Goal: Participate in discussion: Participate in discussion

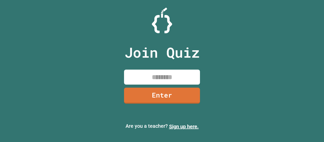
click at [167, 79] on input at bounding box center [162, 76] width 76 height 15
type input "*"
click at [193, 95] on link "Enter" at bounding box center [162, 95] width 76 height 16
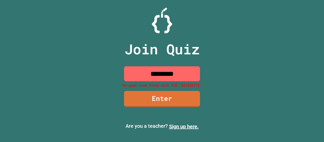
click at [184, 75] on input "*********" at bounding box center [162, 73] width 76 height 15
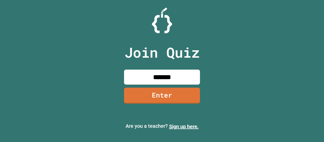
type input "********"
click at [193, 97] on link "Enter" at bounding box center [162, 95] width 76 height 16
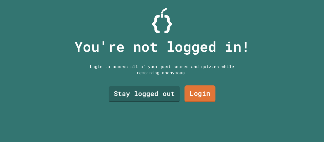
click at [158, 96] on link "Stay logged out" at bounding box center [144, 94] width 71 height 16
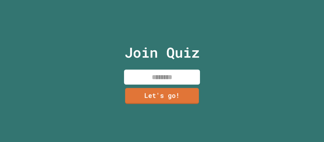
click at [175, 79] on input at bounding box center [162, 76] width 76 height 15
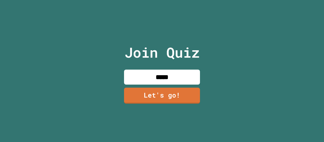
type input "*****"
click at [188, 93] on link "Let's go!" at bounding box center [162, 95] width 76 height 16
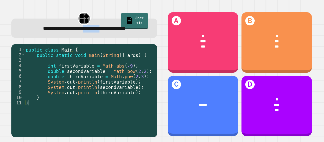
drag, startPoint x: 90, startPoint y: 32, endPoint x: 107, endPoint y: 34, distance: 17.1
click at [107, 34] on div "**********" at bounding box center [84, 27] width 146 height 19
click at [111, 47] on div "public class Main { public static void main ( String [ ] args ) { int firstVari…" at bounding box center [90, 89] width 130 height 85
click at [124, 79] on div "public class Main { public static void main ( String [ ] args ) { int firstVari…" at bounding box center [90, 89] width 130 height 85
click at [136, 71] on div "public class Main { public static void main ( String [ ] args ) { int firstVari…" at bounding box center [90, 89] width 130 height 85
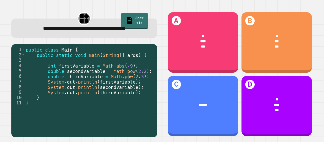
click at [129, 78] on div "public class Main { public static void main ( String [ ] args ) { int firstVari…" at bounding box center [90, 89] width 130 height 85
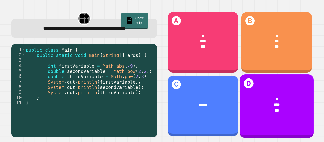
click at [292, 117] on div "D * *** ***" at bounding box center [277, 105] width 74 height 63
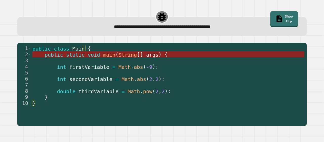
click at [121, 56] on span "String" at bounding box center [128, 54] width 18 height 6
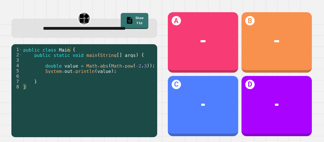
click at [122, 75] on div "public class Main { public static void main ( String [ ] args ) { double value …" at bounding box center [88, 89] width 133 height 85
click at [135, 74] on div "public class Main { public static void main ( String [ ] args ) { double value …" at bounding box center [88, 89] width 133 height 85
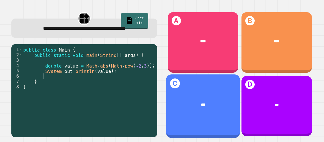
click at [191, 85] on div "C ***" at bounding box center [203, 105] width 74 height 63
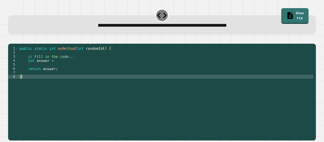
click at [36, 84] on div "public static int myMethod ( int randomInt ) { // Fill in the code... int answe…" at bounding box center [165, 86] width 295 height 81
click at [74, 84] on div "public static int myMethod ( int randomInt ) { // Fill in the code... int answe…" at bounding box center [165, 86] width 295 height 81
click at [53, 68] on div "public static int myMethod ( int randomInt ) { // Fill in the code... int answe…" at bounding box center [165, 86] width 295 height 81
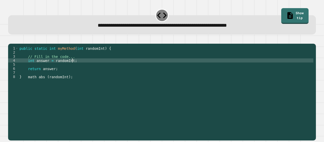
scroll to position [0, 3]
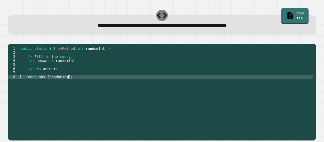
click at [75, 85] on div "public static int myMethod ( int randomInt ) { // Fill in the code... int answe…" at bounding box center [165, 86] width 295 height 81
click at [37, 85] on div "public static int myMethod ( int randomInt ) { // Fill in the code... int answe…" at bounding box center [165, 86] width 295 height 81
click at [77, 83] on div "public static int myMethod ( int randomInt ) { // Fill in the code... int answe…" at bounding box center [165, 86] width 295 height 81
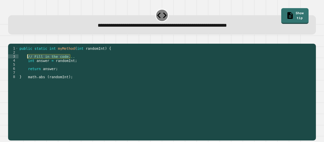
drag, startPoint x: 70, startPoint y: 63, endPoint x: 28, endPoint y: 64, distance: 42.6
click at [28, 64] on div "public static int myMethod ( int randomInt ) { // Fill in the code... int answe…" at bounding box center [165, 86] width 295 height 81
type textarea "**********"
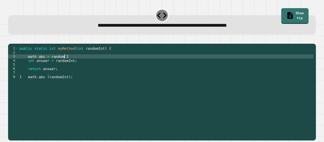
scroll to position [0, 3]
click at [63, 64] on div "public static int myMethod ( int randomInt ) { math abs = random Int ; int answ…" at bounding box center [165, 86] width 295 height 81
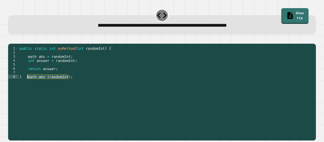
drag, startPoint x: 71, startPoint y: 83, endPoint x: 28, endPoint y: 85, distance: 43.4
click at [28, 85] on div "public static int myMethod ( int randomInt ) { math abs = randomInt ; int answe…" at bounding box center [165, 86] width 295 height 81
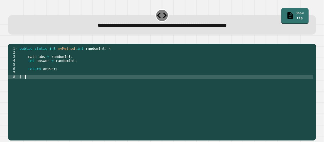
scroll to position [0, 0]
click at [11, 40] on icon "button" at bounding box center [11, 40] width 0 height 0
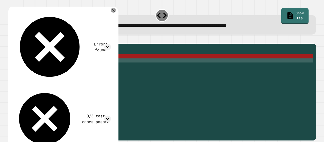
click at [69, 67] on div "public static int myMethod ( int randomInt ) { math abs = randomInt ; int answe…" at bounding box center [165, 86] width 295 height 81
click at [72, 64] on div "public static int myMethod ( int randomInt ) { math abs = randomInt ; int answe…" at bounding box center [165, 86] width 295 height 81
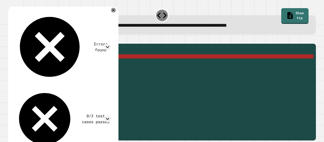
click at [36, 65] on div "public static int myMethod ( int randomInt ) { math abs = randomInt ; int answe…" at bounding box center [165, 86] width 295 height 81
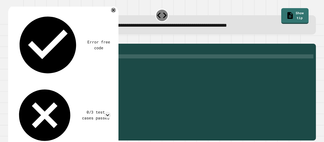
scroll to position [0, 1]
type textarea "**********"
click at [11, 40] on button "button" at bounding box center [11, 40] width 0 height 0
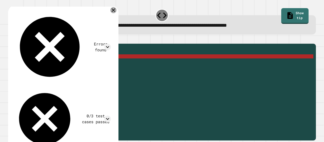
click at [115, 11] on icon at bounding box center [114, 10] width 4 height 4
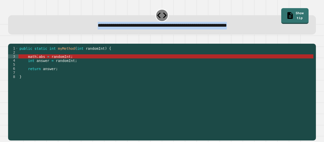
drag, startPoint x: 255, startPoint y: 28, endPoint x: 64, endPoint y: 29, distance: 191.3
click at [64, 29] on div "**********" at bounding box center [162, 26] width 295 height 8
copy span "**********"
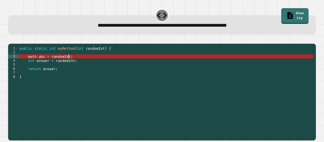
click at [80, 64] on div "public static int myMethod ( int randomInt ) { math . abs = randomInt ; int ans…" at bounding box center [165, 86] width 295 height 81
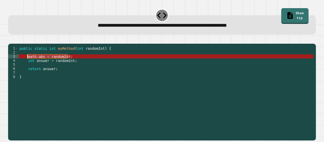
drag, startPoint x: 80, startPoint y: 64, endPoint x: 28, endPoint y: 65, distance: 51.2
click at [28, 65] on div "public static int myMethod ( int randomInt ) { math . abs = randomInt ; int ans…" at bounding box center [165, 86] width 295 height 81
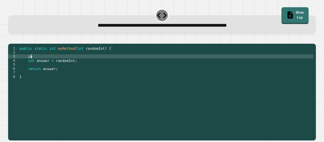
type textarea "*"
type textarea "**********"
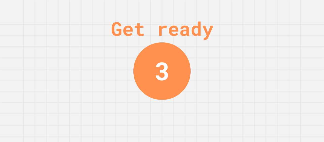
click at [276, 9] on div "Get ready 3" at bounding box center [162, 71] width 324 height 142
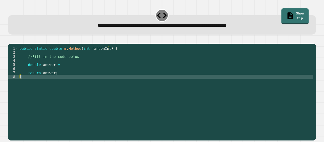
click at [44, 80] on div "public static double myMethod ( int randomInt ) { //Fill in the code below doub…" at bounding box center [165, 86] width 295 height 81
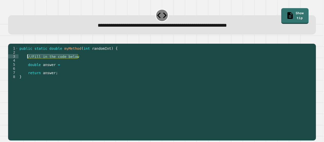
drag, startPoint x: 85, startPoint y: 63, endPoint x: 27, endPoint y: 64, distance: 58.3
click at [27, 64] on div "public static double myMethod ( int randomInt ) { //Fill in the code below doub…" at bounding box center [165, 86] width 295 height 81
type textarea "**********"
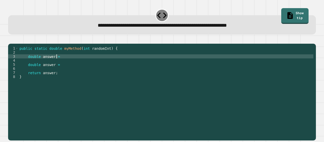
type textarea "**********"
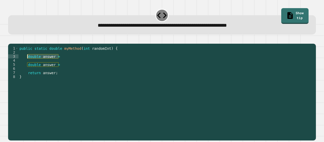
drag, startPoint x: 61, startPoint y: 64, endPoint x: 24, endPoint y: 66, distance: 37.3
click at [27, 65] on div "public static double myMethod ( int randomInt ) { double answer = double answer…" at bounding box center [165, 86] width 295 height 81
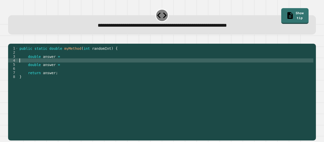
click at [24, 66] on div "public static double myMethod ( int randomInt ) { double answer = double answer…" at bounding box center [165, 86] width 295 height 81
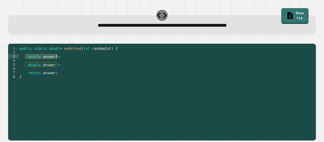
drag, startPoint x: 26, startPoint y: 63, endPoint x: 56, endPoint y: 64, distance: 30.2
click at [56, 64] on div "public static double myMethod ( int randomInt ) { double answer = double answer…" at bounding box center [165, 86] width 295 height 81
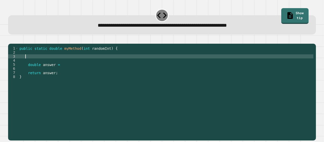
click at [63, 79] on div "public static double myMethod ( int randomInt ) { double answer = return answer…" at bounding box center [165, 86] width 295 height 81
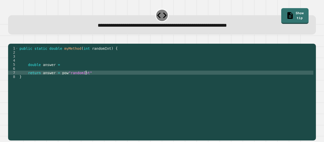
scroll to position [0, 4]
click at [91, 81] on div "public static double myMethod ( int randomInt ) { double answer = return answer…" at bounding box center [165, 86] width 295 height 81
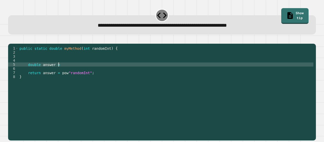
click at [66, 71] on div "public static double myMethod ( int randomInt ) { double answer = return answer…" at bounding box center [165, 86] width 295 height 81
click at [15, 42] on icon "button" at bounding box center [14, 43] width 3 height 4
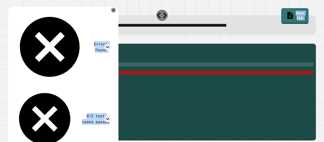
drag, startPoint x: 255, startPoint y: 28, endPoint x: 129, endPoint y: 20, distance: 126.5
click at [123, 19] on div "**********" at bounding box center [162, 74] width 311 height 135
click at [117, 13] on div at bounding box center [113, 10] width 6 height 6
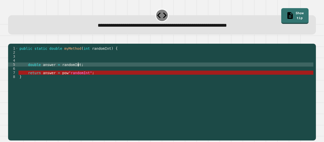
click at [88, 71] on div "public static double myMethod ( int randomInt ) { double answer = randomInt ; r…" at bounding box center [165, 86] width 295 height 81
click at [75, 72] on div "public static double myMethod ( int randomInt ) { double answer = randomInt ; r…" at bounding box center [165, 86] width 295 height 81
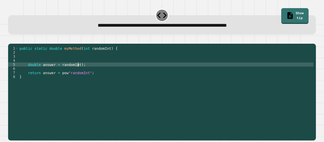
scroll to position [0, 4]
click at [59, 73] on div "public static double myMethod ( int randomInt ) { double answer = randomInt ) ;…" at bounding box center [165, 86] width 295 height 81
type textarea "**********"
click at [87, 70] on div "public static double myMethod ( int randomInt ) { double answer = ( randomInt )…" at bounding box center [165, 86] width 295 height 81
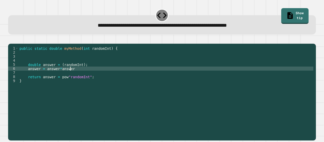
scroll to position [0, 3]
type textarea "**********"
click at [11, 40] on icon "button" at bounding box center [11, 40] width 0 height 0
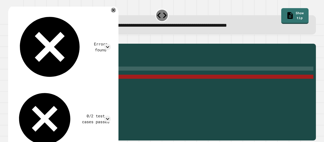
click at [85, 75] on div "public static double myMethod ( int randomInt ) { double answer = ( randomInt )…" at bounding box center [165, 86] width 295 height 81
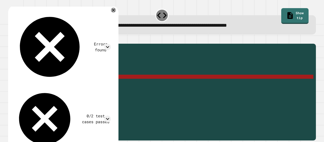
drag, startPoint x: 84, startPoint y: 75, endPoint x: 28, endPoint y: 76, distance: 55.8
click at [28, 76] on div "public static double myMethod ( int randomInt ) { double answer = ( randomInt )…" at bounding box center [165, 86] width 295 height 81
click at [59, 76] on div "public static double myMethod ( int randomInt ) { double answer = ( randomInt )…" at bounding box center [165, 82] width 295 height 73
drag, startPoint x: 72, startPoint y: 75, endPoint x: 28, endPoint y: 76, distance: 44.1
click at [28, 76] on div "public static double myMethod ( int randomInt ) { double answer = ( randomInt )…" at bounding box center [165, 86] width 295 height 81
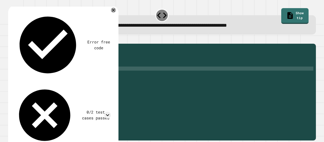
scroll to position [0, 0]
type textarea "**********"
click at [93, 78] on div "public static double myMethod ( int randomInt ) { double answer = ( randomInt )…" at bounding box center [165, 86] width 295 height 81
click at [90, 81] on div "public static double myMethod ( int randomInt ) { double answer = ( randomInt )…" at bounding box center [165, 86] width 295 height 81
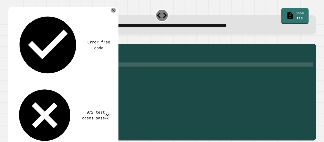
click at [94, 71] on div "public static double myMethod ( int randomInt ) { double answer = ( randomInt )…" at bounding box center [165, 86] width 295 height 81
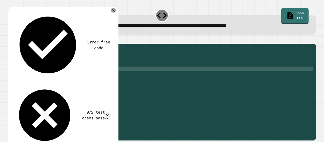
type textarea "*"
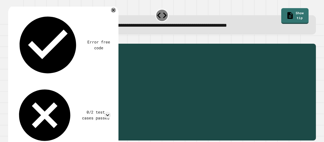
drag, startPoint x: 99, startPoint y: 85, endPoint x: 25, endPoint y: 83, distance: 73.8
click at [27, 83] on div "public static double myMethod ( int randomInt ) { double answer = ( randomInt )…" at bounding box center [165, 86] width 295 height 81
type textarea "**********"
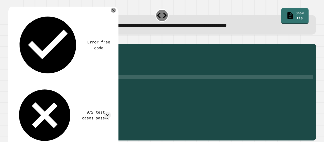
scroll to position [0, 4]
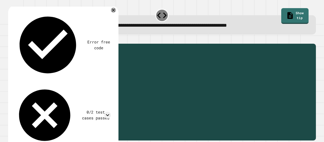
drag, startPoint x: 78, startPoint y: 85, endPoint x: 54, endPoint y: 85, distance: 24.3
click at [53, 85] on div "public static double myMethod ( int randomInt ) { double answer = ( randomInt )…" at bounding box center [165, 86] width 295 height 81
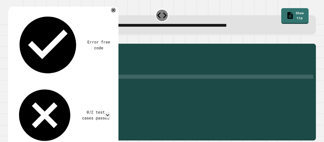
scroll to position [0, 2]
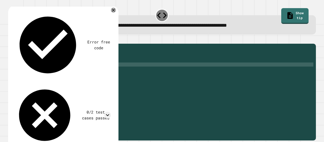
click at [86, 70] on div "public static double myMethod ( int randomInt ) { double answer = ( randomInt )…" at bounding box center [165, 86] width 295 height 81
click at [60, 72] on div "public static double myMethod ( int randomInt ) { double answer = ( Math . pow …" at bounding box center [165, 86] width 295 height 81
click at [74, 72] on div "public static double myMethod ( int randomInt ) { double answer = Math . pow re…" at bounding box center [165, 86] width 295 height 81
click at [63, 84] on div "public static double myMethod ( int randomInt ) { double answer = Math . pow ; …" at bounding box center [165, 86] width 295 height 81
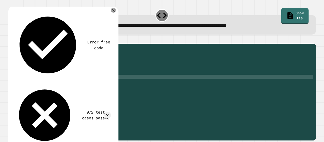
scroll to position [0, 2]
click at [74, 73] on div "public static double myMethod ( int randomInt ) { double answer = Math . pow ; …" at bounding box center [165, 86] width 295 height 81
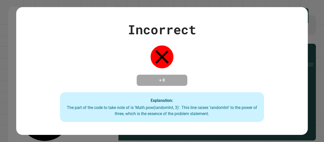
scroll to position [0, 4]
type textarea "**********"
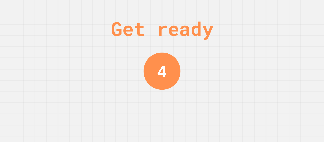
scroll to position [0, 0]
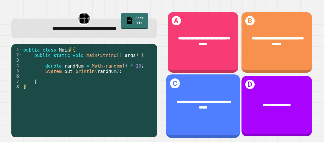
click at [194, 102] on span "**********" at bounding box center [204, 104] width 54 height 9
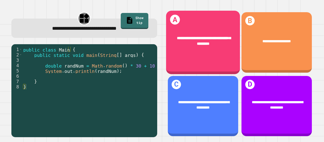
click at [192, 56] on div "**********" at bounding box center [203, 42] width 74 height 63
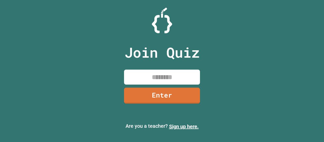
click at [155, 83] on input at bounding box center [162, 76] width 76 height 15
type input "*"
click at [194, 89] on link "Enter" at bounding box center [162, 95] width 76 height 16
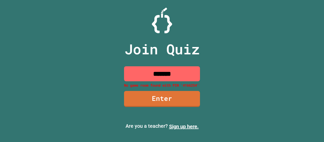
click at [148, 76] on input "*******" at bounding box center [162, 73] width 76 height 15
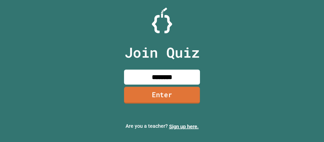
type input "********"
click at [162, 97] on link "Enter" at bounding box center [162, 94] width 76 height 17
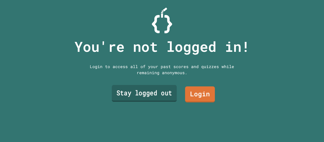
click at [151, 99] on link "Stay logged out" at bounding box center [144, 93] width 65 height 17
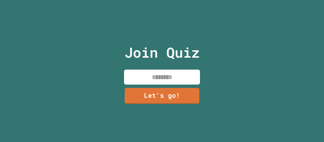
click at [176, 74] on input at bounding box center [162, 76] width 76 height 15
type input "*****"
click at [195, 89] on link "Let's go!" at bounding box center [162, 95] width 76 height 16
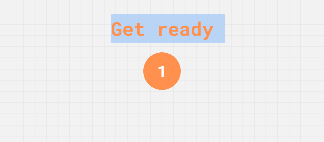
drag, startPoint x: 246, startPoint y: 31, endPoint x: 114, endPoint y: 26, distance: 131.8
click at [111, 28] on div "Get ready" at bounding box center [162, 28] width 103 height 29
click at [116, 23] on div "Get ready" at bounding box center [162, 28] width 103 height 29
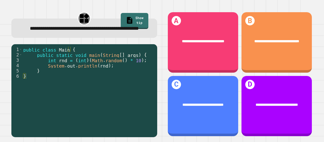
click at [99, 38] on div "**********" at bounding box center [84, 27] width 146 height 19
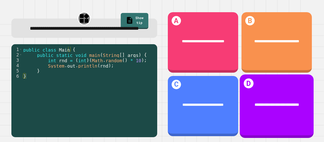
click at [260, 94] on div "**********" at bounding box center [277, 104] width 74 height 21
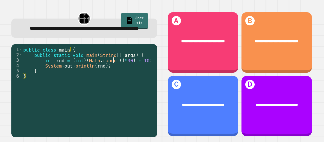
click at [115, 70] on div "public class main { public static void main ( String [ ] args ) { int rnd = ( i…" at bounding box center [88, 84] width 133 height 74
click at [127, 75] on div "public class main { public static void main ( String [ ] args ) { int rnd = ( i…" at bounding box center [88, 84] width 133 height 74
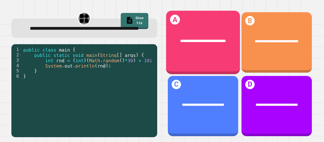
click at [207, 50] on div "**********" at bounding box center [203, 41] width 74 height 21
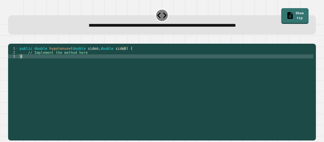
click at [67, 66] on div "public double hypotenuse ( double sideA , double sideB ) { // Implement the met…" at bounding box center [165, 86] width 295 height 81
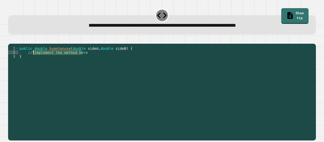
drag, startPoint x: 96, startPoint y: 58, endPoint x: 33, endPoint y: 61, distance: 62.9
click at [33, 61] on div "public double hypotenuse ( double sideA , double sideB ) { // Implement the met…" at bounding box center [165, 86] width 295 height 81
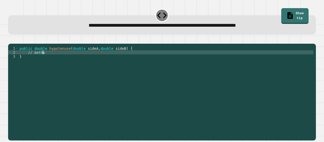
scroll to position [0, 2]
type textarea "*"
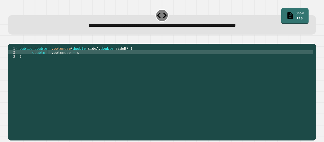
click at [46, 61] on div "public double hypotenuse ( double sideA , double sideB ) { double hypotenuse = …" at bounding box center [165, 86] width 295 height 81
click at [87, 60] on div "public double hypotenuse ( double sideA , double sideB ) { double hypotenuse = …" at bounding box center [165, 86] width 295 height 81
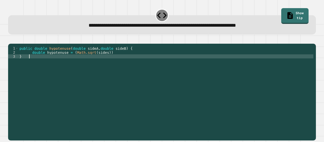
click at [110, 62] on div "public double hypotenuse ( double sideA , double sideB ) { double hypotenuse = …" at bounding box center [165, 86] width 295 height 81
click at [110, 58] on div "public double hypotenuse ( double sideA , double sideB ) { double hypotenuse = …" at bounding box center [165, 86] width 295 height 81
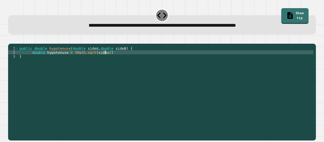
click at [97, 64] on div "public double hypotenuse ( double sideA , double sideB ) { double hypotenuse = …" at bounding box center [165, 86] width 295 height 81
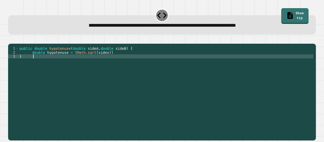
scroll to position [0, 1]
drag, startPoint x: 191, startPoint y: 48, endPoint x: 131, endPoint y: 59, distance: 60.4
click at [131, 59] on div "* 1 2 3 public double hypotenuse ( double sideA , double sideB ) { double hypot…" at bounding box center [162, 88] width 308 height 102
click at [131, 59] on div "public double hypotenuse ( double sideA , double sideB ) { double hypotenuse = …" at bounding box center [165, 86] width 295 height 81
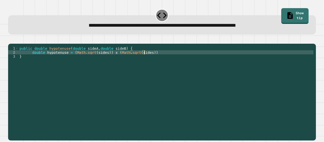
scroll to position [0, 9]
click at [151, 60] on div "public double hypotenuse ( double sideA , double sideB ) { double hypotenuse = …" at bounding box center [165, 86] width 295 height 81
click at [88, 60] on div "public double hypotenuse ( double sideA , double sideB ) { double hypotenuse = …" at bounding box center [165, 86] width 295 height 81
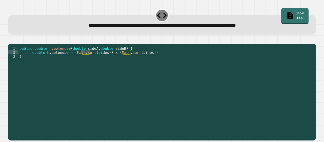
drag, startPoint x: 90, startPoint y: 60, endPoint x: 82, endPoint y: 61, distance: 7.6
click at [82, 61] on div "public double hypotenuse ( double sideA , double sideB ) { double hypotenuse = …" at bounding box center [165, 86] width 295 height 81
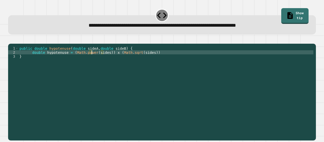
scroll to position [0, 5]
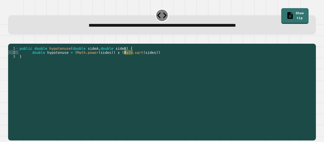
drag, startPoint x: 132, startPoint y: 61, endPoint x: 125, endPoint y: 61, distance: 7.1
click at [125, 61] on div "public double hypotenuse ( double sideA , double sideB ) { double hypotenuse = …" at bounding box center [165, 86] width 295 height 81
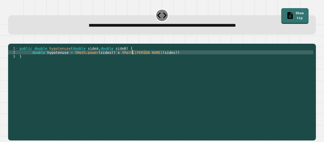
scroll to position [0, 8]
click at [112, 61] on div "public double hypotenuse ( double sideA , double sideB ) { double hypotenuse = …" at bounding box center [165, 86] width 295 height 81
click at [156, 59] on div "public double hypotenuse ( double sideA , double sideB ) { double hypotenuse = …" at bounding box center [165, 86] width 295 height 81
type textarea "**********"
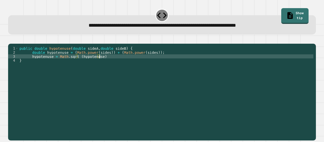
scroll to position [0, 6]
click at [11, 40] on icon "button" at bounding box center [11, 40] width 0 height 0
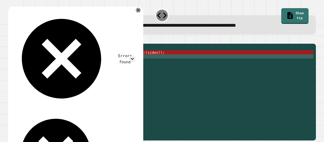
scroll to position [0, 1]
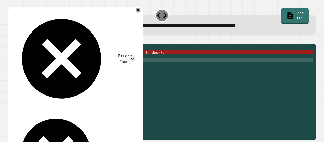
click at [126, 67] on div "public double hypotenuse ( double sideA , double sideB ) { double hypotenuse = …" at bounding box center [165, 86] width 295 height 81
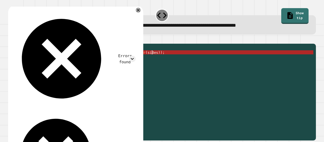
click at [155, 60] on div "public double hypotenuse ( double sideA , double sideB ) { double hypotenuse = …" at bounding box center [165, 86] width 295 height 81
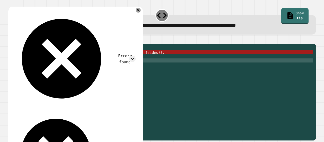
click at [134, 66] on div "public double hypotenuse ( double sideA , double sideB ) { double hypotenuse = …" at bounding box center [165, 86] width 295 height 81
click at [135, 63] on div "public double hypotenuse ( double sideA , double sideB ) { double hypotenuse = …" at bounding box center [165, 86] width 295 height 81
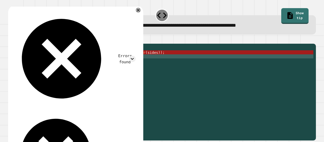
click at [111, 65] on div "public double hypotenuse ( double sideA , double sideB ) { double hypotenuse = …" at bounding box center [165, 86] width 295 height 81
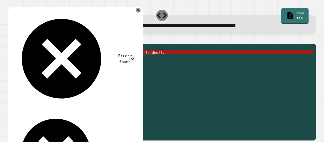
drag, startPoint x: 74, startPoint y: 65, endPoint x: 67, endPoint y: 65, distance: 7.1
click at [67, 65] on div "public double hypotenuse ( double sideA , double sideB ) { double hypotenuse = …" at bounding box center [165, 86] width 295 height 81
click at [98, 67] on div "public double hypotenuse ( double sideA , double sideB ) { double hypotenuse = …" at bounding box center [165, 86] width 295 height 81
click at [90, 60] on div "public double hypotenuse ( double sideA , double sideB ) { double hypotenuse = …" at bounding box center [165, 86] width 295 height 81
drag, startPoint x: 91, startPoint y: 60, endPoint x: 84, endPoint y: 62, distance: 7.3
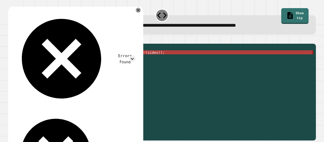
click at [84, 62] on div "public double hypotenuse ( double sideA , double sideB ) { double hypotenuse = …" at bounding box center [165, 86] width 295 height 81
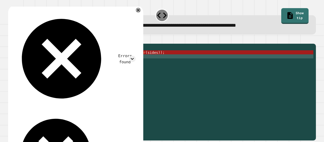
click at [85, 62] on div "public double hypotenuse ( double sideA , double sideB ) { double hypotenuse = …" at bounding box center [165, 86] width 295 height 81
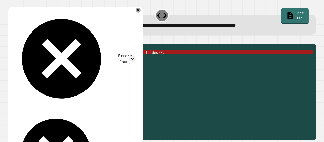
drag, startPoint x: 91, startPoint y: 61, endPoint x: 85, endPoint y: 61, distance: 6.1
click at [85, 61] on div "public double hypotenuse ( double sideA , double sideB ) { double hypotenuse = …" at bounding box center [165, 86] width 295 height 81
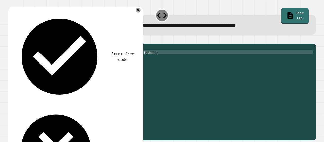
scroll to position [0, 5]
click at [129, 61] on div "public double hypotenuse ( double sideA , double sideB ) { double hypotenuse = …" at bounding box center [165, 86] width 295 height 81
drag, startPoint x: 130, startPoint y: 60, endPoint x: 125, endPoint y: 60, distance: 5.1
click at [124, 61] on div "public double hypotenuse ( double sideA , double sideB ) { double hypotenuse = …" at bounding box center [165, 86] width 295 height 81
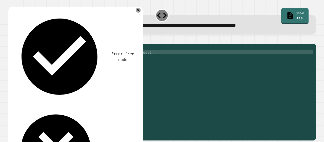
click at [87, 61] on div "public double hypotenuse ( double sideA , double sideB ) { double hypotenuse = …" at bounding box center [165, 86] width 295 height 81
click at [126, 60] on div "public double hypotenuse ( double sideA , double sideB ) { double hypotenuse = …" at bounding box center [165, 86] width 295 height 81
click at [126, 61] on div "public double hypotenuse ( double sideA , double sideB ) { double hypotenuse = …" at bounding box center [165, 86] width 295 height 81
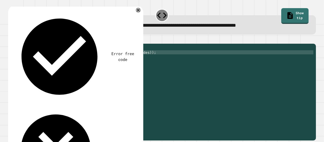
click at [100, 61] on div "public double hypotenuse ( double sideA , double sideB ) { double hypotenuse = …" at bounding box center [165, 86] width 295 height 81
click at [101, 60] on div "public double hypotenuse ( double sideA , double sideB ) { double hypotenuse = …" at bounding box center [165, 86] width 295 height 81
click at [140, 60] on div "public double hypotenuse ( double sideA , double sideB ) { double hypotenuse = …" at bounding box center [165, 86] width 295 height 81
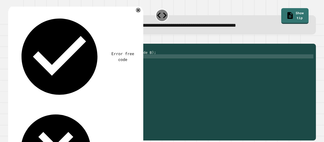
click at [117, 65] on div "public double hypotenuse ( double sideA , double sideB ) { double hypotenuse = …" at bounding box center [165, 86] width 295 height 81
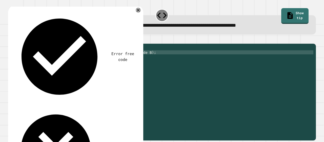
click at [99, 60] on div "public double hypotenuse ( double sideA , double sideB ) { double hypotenuse = …" at bounding box center [165, 86] width 295 height 81
click at [137, 61] on div "public double hypotenuse ( double sideA , double sideB ) { double hypotenuse = …" at bounding box center [165, 86] width 295 height 81
type textarea "**********"
click at [15, 42] on icon "button" at bounding box center [14, 43] width 3 height 4
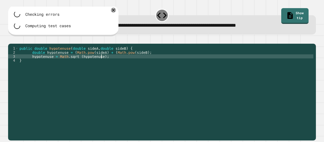
click at [120, 65] on div "public double hypotenuse ( double sideA , double sideB ) { double hypotenuse = …" at bounding box center [165, 86] width 295 height 81
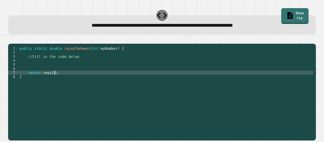
click at [77, 81] on div "public static double raiseToPower ( int myNumber ) { //Fill in the code below r…" at bounding box center [165, 86] width 295 height 81
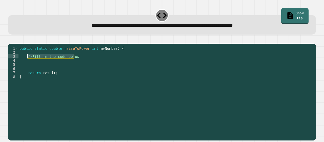
drag, startPoint x: 80, startPoint y: 63, endPoint x: 27, endPoint y: 65, distance: 52.7
click at [27, 65] on div "public static double raiseToPower ( int myNumber ) { //Fill in the code below r…" at bounding box center [165, 86] width 295 height 81
type textarea "**********"
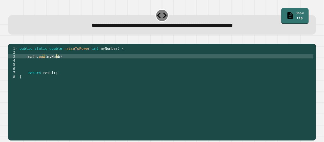
scroll to position [0, 3]
click at [77, 63] on div "public static double raiseToPower ( int myNumber ) { math . pow ( myNumber ) re…" at bounding box center [165, 86] width 295 height 81
click at [43, 64] on div "public static double raiseToPower ( int myNumber ) { math . pow ( myNumber ) ; …" at bounding box center [165, 86] width 295 height 81
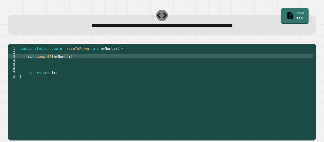
click at [78, 62] on div "public static double raiseToPower ( int myNumber ) { math . powto5 ( myNumber )…" at bounding box center [165, 86] width 295 height 81
click at [61, 80] on div "public static double raiseToPower ( int myNumber ) { math . powto5 ( myNumber )…" at bounding box center [165, 86] width 295 height 81
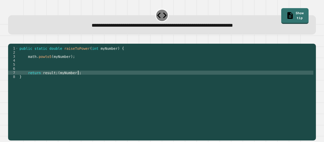
scroll to position [0, 4]
click at [11, 40] on icon "button" at bounding box center [11, 40] width 0 height 0
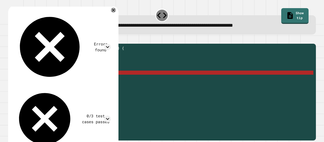
scroll to position [0, 0]
click at [131, 77] on div "public static double raiseToPower ( int myNumber ) { math . powto5 ( myNumber )…" at bounding box center [165, 86] width 295 height 81
drag, startPoint x: 82, startPoint y: 81, endPoint x: 57, endPoint y: 81, distance: 25.1
click at [57, 81] on div "public static double raiseToPower ( int myNumber ) { math . powto5 ( myNumber )…" at bounding box center [165, 86] width 295 height 81
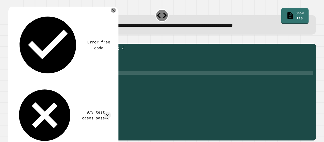
click at [27, 81] on div "public static double raiseToPower ( int myNumber ) { math . powto5 ( myNumber )…" at bounding box center [165, 86] width 295 height 81
click at [74, 79] on div "public static double raiseToPower ( int myNumber ) { math . powto5 ( myNumber )…" at bounding box center [165, 86] width 295 height 81
drag, startPoint x: 49, startPoint y: 65, endPoint x: 29, endPoint y: 65, distance: 19.8
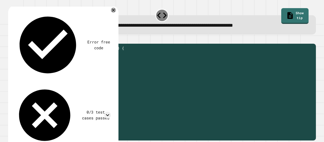
click at [29, 64] on div "public static double raiseToPower ( int myNumber ) { math . powto5 ( myNumber )…" at bounding box center [165, 86] width 295 height 81
click at [27, 64] on div "public static double raiseToPower ( int myNumber ) { math . powto5 ( myNumber )…" at bounding box center [165, 86] width 295 height 81
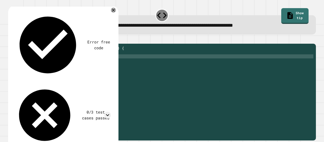
click at [28, 64] on div "public static double raiseToPower ( int myNumber ) { math . powto5 ( myNumber )…" at bounding box center [165, 86] width 295 height 81
click at [26, 65] on div "public static double raiseToPower ( int myNumber ) { math . powto5 ( myNumber )…" at bounding box center [165, 86] width 295 height 81
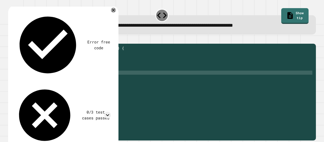
drag, startPoint x: 64, startPoint y: 82, endPoint x: 40, endPoint y: 80, distance: 24.6
click at [40, 80] on div "public static double raiseToPower ( int myNumber ) { int result = math . powto5…" at bounding box center [165, 86] width 295 height 81
click at [42, 81] on div "public static double raiseToPower ( int myNumber ) { int result = math . powto5…" at bounding box center [165, 82] width 295 height 73
click at [70, 80] on div "public static double raiseToPower ( int myNumber ) { int result = math . powto5…" at bounding box center [165, 86] width 295 height 81
drag, startPoint x: 71, startPoint y: 79, endPoint x: 27, endPoint y: 80, distance: 44.3
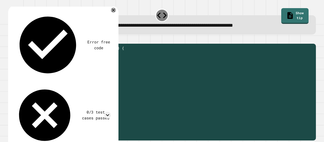
click at [27, 80] on div "public static double raiseToPower ( int myNumber ) { int result = math . powto5…" at bounding box center [165, 86] width 295 height 81
type textarea "**********"
click at [11, 40] on button "button" at bounding box center [11, 40] width 0 height 0
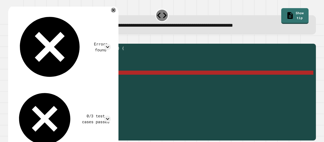
drag, startPoint x: 123, startPoint y: 11, endPoint x: 120, endPoint y: 22, distance: 11.5
click at [119, 22] on div "Errors found /Main.java:7: error: not a statement int return result = (myNumber…" at bounding box center [63, 81] width 110 height 152
click at [116, 12] on icon at bounding box center [114, 10] width 6 height 6
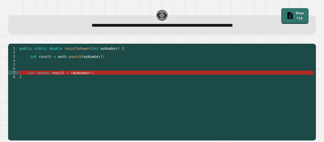
click at [34, 81] on div "public static double raiseToPower ( int myNumber ) { int result = math . powto5…" at bounding box center [165, 86] width 295 height 81
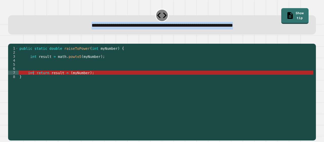
drag, startPoint x: 268, startPoint y: 29, endPoint x: 55, endPoint y: 30, distance: 212.3
click at [57, 30] on div "**********" at bounding box center [162, 24] width 308 height 19
copy span "**********"
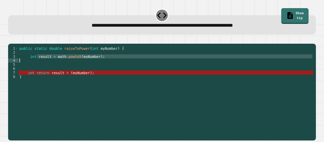
drag, startPoint x: 36, startPoint y: 64, endPoint x: 28, endPoint y: 66, distance: 8.7
click at [28, 66] on div "public static double raiseToPower ( int myNumber ) { int result = math . powto5…" at bounding box center [165, 86] width 295 height 81
click at [28, 66] on div "public static double raiseToPower ( int myNumber ) { int result = math . powto5…" at bounding box center [165, 82] width 295 height 73
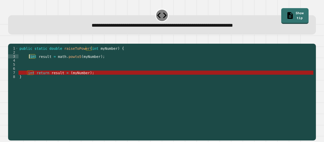
drag, startPoint x: 34, startPoint y: 64, endPoint x: 29, endPoint y: 63, distance: 5.6
click at [29, 63] on div "public static double raiseToPower ( int myNumber ) { int result = math . powto5…" at bounding box center [165, 86] width 295 height 81
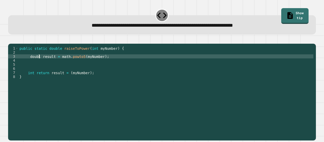
scroll to position [0, 2]
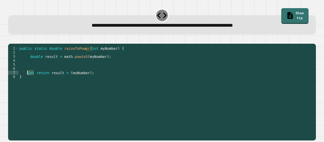
drag, startPoint x: 33, startPoint y: 81, endPoint x: 27, endPoint y: 81, distance: 6.1
click at [27, 81] on div "public static double raiseToPower ( int myNumber ) { double result = math . pow…" at bounding box center [165, 86] width 295 height 81
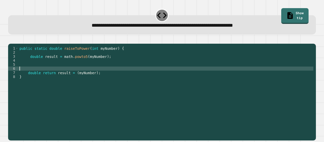
click at [103, 76] on div "public static double raiseToPower ( int myNumber ) { double result = math . pow…" at bounding box center [165, 86] width 295 height 81
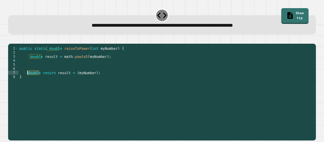
drag, startPoint x: 40, startPoint y: 81, endPoint x: 27, endPoint y: 81, distance: 12.2
click at [27, 81] on div "public static double raiseToPower ( int myNumber ) { double result = math . pow…" at bounding box center [165, 86] width 295 height 81
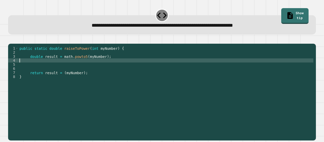
click at [81, 65] on div "public static double raiseToPower ( int myNumber ) { double result = math . pow…" at bounding box center [165, 86] width 295 height 81
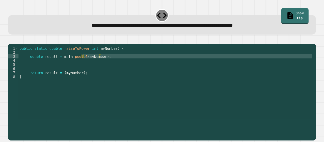
click at [81, 64] on div "public static double raiseToPower ( int myNumber ) { double result = math . pow…" at bounding box center [165, 82] width 295 height 73
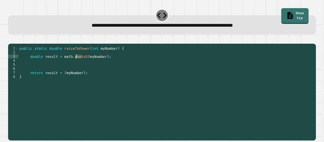
drag, startPoint x: 82, startPoint y: 63, endPoint x: 77, endPoint y: 64, distance: 4.8
click at [77, 64] on div "public static double raiseToPower ( int myNumber ) { double result = math . pow…" at bounding box center [165, 86] width 295 height 81
type textarea "**********"
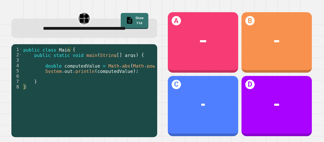
click at [151, 67] on div "1 2 3 4 5 6 7 8 public class Main { public static void main ( String [ ] args )…" at bounding box center [84, 90] width 146 height 93
click at [121, 67] on div "public class Main { public static void main ( String [ ] args ) { double comput…" at bounding box center [94, 89] width 145 height 85
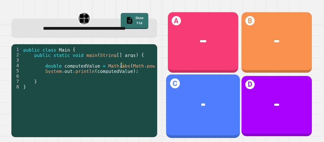
click at [201, 105] on div "***" at bounding box center [203, 104] width 74 height 21
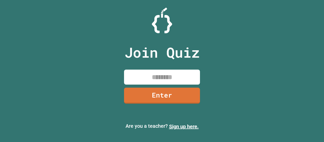
click at [160, 81] on input at bounding box center [162, 76] width 76 height 15
type input "********"
click at [190, 100] on link "Enter" at bounding box center [162, 95] width 76 height 16
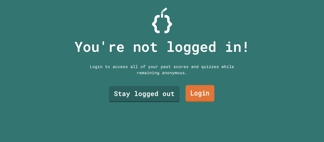
click at [157, 89] on link "Stay logged out" at bounding box center [144, 94] width 71 height 16
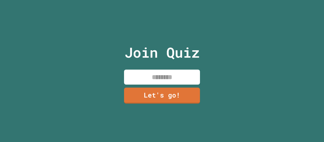
click at [169, 71] on input at bounding box center [162, 76] width 76 height 15
type input "*****"
click at [197, 92] on link "Let's go!" at bounding box center [162, 95] width 76 height 16
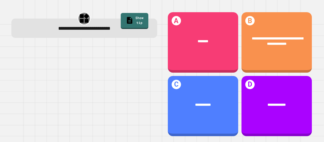
click at [142, 30] on div "**********" at bounding box center [84, 29] width 133 height 8
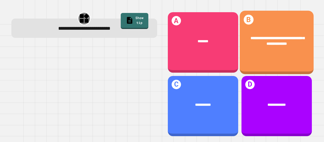
click at [260, 49] on div "**********" at bounding box center [277, 41] width 74 height 26
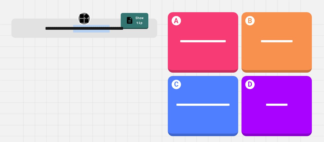
drag, startPoint x: 67, startPoint y: 29, endPoint x: 119, endPoint y: 31, distance: 52.0
click at [119, 31] on span "**********" at bounding box center [84, 28] width 79 height 5
click at [118, 34] on div "**********" at bounding box center [84, 27] width 146 height 19
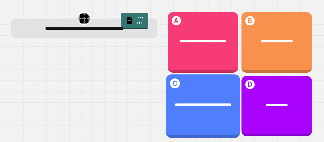
click at [213, 111] on div "**********" at bounding box center [203, 104] width 74 height 21
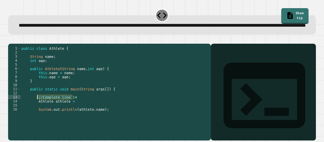
drag, startPoint x: 73, startPoint y: 112, endPoint x: 37, endPoint y: 114, distance: 36.0
click at [37, 114] on div "public class Athlete { String name ; int age ; public Athlete ( String name , i…" at bounding box center [113, 82] width 184 height 73
type textarea "**********"
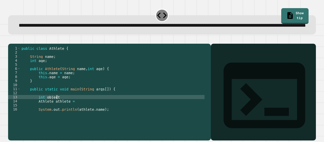
type textarea "**********"
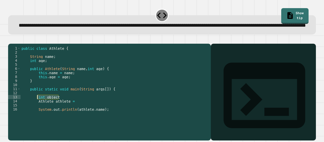
drag, startPoint x: 68, startPoint y: 114, endPoint x: 37, endPoint y: 113, distance: 31.2
click at [37, 113] on div "public class Athlete { String name ; int age ; public Athlete ( String name , i…" at bounding box center [113, 82] width 184 height 73
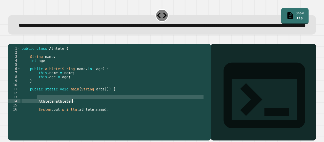
drag, startPoint x: 38, startPoint y: 112, endPoint x: 67, endPoint y: 116, distance: 29.9
click at [67, 116] on div "public class Athlete { String name ; int age ; public Athlete ( String name , i…" at bounding box center [113, 82] width 184 height 73
click at [76, 117] on div "public class Athlete { String name ; int age ; public Athlete ( String name , i…" at bounding box center [113, 82] width 184 height 73
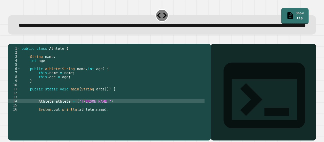
scroll to position [0, 5]
click at [86, 117] on div "public class Athlete { String name ; int age ; public Athlete ( String name , i…" at bounding box center [113, 82] width 184 height 73
click at [99, 116] on div "public class Athlete { String name ; int age ; public Athlete ( String name , i…" at bounding box center [113, 82] width 184 height 73
drag, startPoint x: 67, startPoint y: 118, endPoint x: 54, endPoint y: 117, distance: 13.0
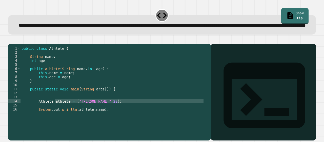
click at [54, 117] on div "public class Athlete { String name ; int age ; public Athlete ( String name , i…" at bounding box center [113, 82] width 184 height 73
click at [54, 111] on div "public class Athlete { String name ; int age ; public Athlete ( String name , i…" at bounding box center [113, 78] width 184 height 65
click at [65, 117] on div "public class Athlete { String name ; int age ; public Athlete ( String name , i…" at bounding box center [113, 82] width 184 height 73
click at [68, 117] on div "public class Athlete { String name ; int age ; public Athlete ( String name , i…" at bounding box center [113, 82] width 184 height 73
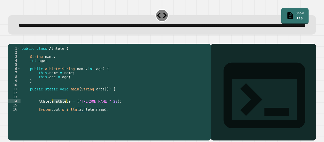
drag, startPoint x: 66, startPoint y: 117, endPoint x: 52, endPoint y: 117, distance: 13.7
click at [52, 117] on div "public class Athlete { String name ; int age ; public Athlete ( String name , i…" at bounding box center [113, 82] width 184 height 73
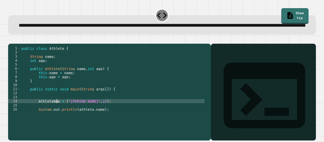
scroll to position [0, 3]
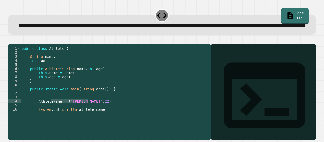
drag, startPoint x: 97, startPoint y: 116, endPoint x: 51, endPoint y: 117, distance: 45.6
click at [51, 117] on div "public class Athlete { String name ; int age ; public Athlete ( String name , i…" at bounding box center [113, 82] width 184 height 73
click at [51, 111] on div "public class Athlete { String name ; int age ; public Athlete ( String name , i…" at bounding box center [113, 78] width 184 height 65
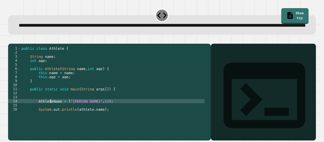
click at [53, 117] on div "public class Athlete { String name ; int age ; public Athlete ( String name , i…" at bounding box center [113, 82] width 184 height 73
click at [11, 40] on icon "button" at bounding box center [11, 40] width 0 height 0
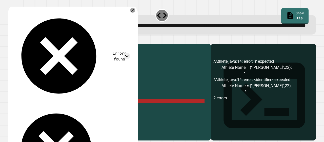
click at [61, 118] on div "public class Athlete { String name ; int age ; public Athlete ( String name , i…" at bounding box center [113, 82] width 184 height 73
drag, startPoint x: 61, startPoint y: 118, endPoint x: 55, endPoint y: 117, distance: 6.1
click at [55, 117] on div "public class Athlete { String name ; int age ; public Athlete ( String name , i…" at bounding box center [113, 82] width 184 height 73
click at [56, 111] on div "public class Athlete { String name ; int age ; public Athlete ( String name , i…" at bounding box center [113, 78] width 184 height 65
drag, startPoint x: 60, startPoint y: 117, endPoint x: 38, endPoint y: 118, distance: 21.8
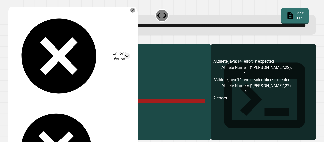
click at [38, 118] on div "public class Athlete { String name ; int age ; public Athlete ( String name , i…" at bounding box center [113, 82] width 184 height 73
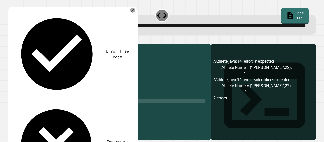
scroll to position [0, 2]
click at [138, 22] on div "Error free code /Athlete.java:14: error: ')' expected Athlete Name = ("John",22…" at bounding box center [73, 99] width 130 height 189
click at [136, 13] on icon at bounding box center [133, 10] width 6 height 6
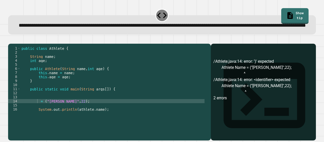
click at [11, 40] on icon "button" at bounding box center [11, 40] width 0 height 0
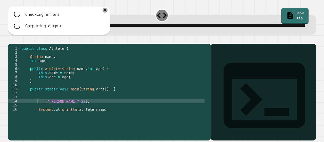
click at [21, 40] on icon "button" at bounding box center [21, 40] width 0 height 0
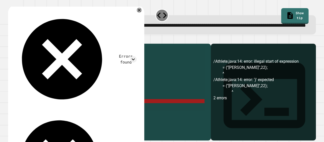
scroll to position [0, 1]
click at [108, 111] on div "public class Athlete { String name ; int age ; public Athlete ( String name , i…" at bounding box center [113, 78] width 184 height 65
click at [72, 118] on div "public class Athlete { String name ; int age ; public Athlete ( String name , i…" at bounding box center [113, 82] width 184 height 73
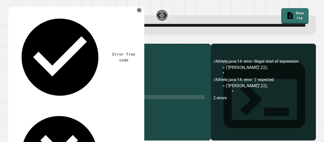
click at [79, 112] on div "public class Athlete { String name ; int age ; public Athlete ( String name , i…" at bounding box center [113, 82] width 184 height 73
drag, startPoint x: 83, startPoint y: 112, endPoint x: 38, endPoint y: 112, distance: 44.3
click at [38, 112] on div "public class Athlete { String name ; int age ; public Athlete ( String name , i…" at bounding box center [113, 82] width 184 height 73
click at [59, 115] on div "public class Athlete { String name ; int age ; public Athlete ( String name , i…" at bounding box center [113, 82] width 184 height 73
click at [78, 117] on div "public class Athlete { String name ; int age ; public Athlete ( String name , i…" at bounding box center [113, 82] width 184 height 73
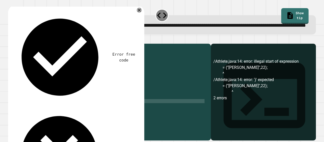
scroll to position [0, 4]
click at [142, 13] on div at bounding box center [139, 10] width 6 height 6
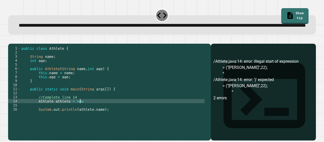
click at [85, 116] on div "public class Athlete { String name ; int age ; public Athlete ( String name , i…" at bounding box center [113, 82] width 184 height 73
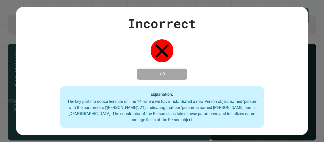
type textarea "**********"
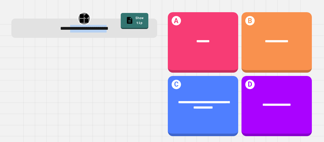
drag, startPoint x: 62, startPoint y: 25, endPoint x: 110, endPoint y: 29, distance: 49.1
click at [108, 27] on span "**********" at bounding box center [84, 28] width 48 height 5
click at [108, 31] on span "**********" at bounding box center [84, 28] width 48 height 5
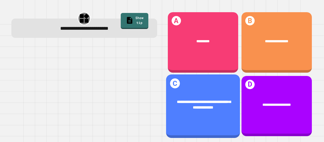
click at [173, 81] on h1 "C" at bounding box center [175, 83] width 10 height 10
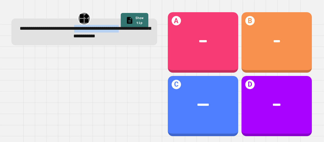
drag, startPoint x: 51, startPoint y: 35, endPoint x: 97, endPoint y: 32, distance: 45.7
click at [97, 32] on span "**********" at bounding box center [85, 32] width 131 height 12
click at [93, 36] on span "**********" at bounding box center [85, 32] width 131 height 12
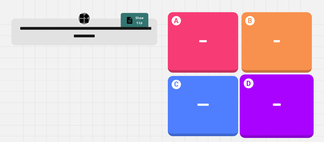
click at [247, 82] on div "D ******" at bounding box center [277, 105] width 74 height 63
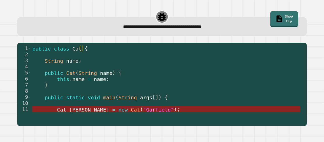
click at [131, 111] on span "Cat" at bounding box center [135, 109] width 9 height 6
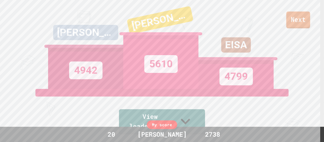
click at [294, 20] on link "Next" at bounding box center [299, 19] width 24 height 17
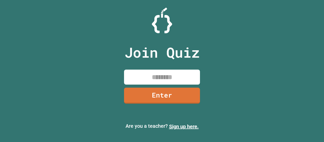
click at [146, 73] on input at bounding box center [162, 76] width 76 height 15
type input "********"
click at [188, 92] on link "Enter" at bounding box center [162, 95] width 76 height 16
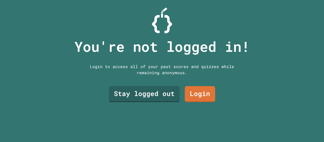
click at [168, 91] on link "Stay logged out" at bounding box center [144, 94] width 71 height 16
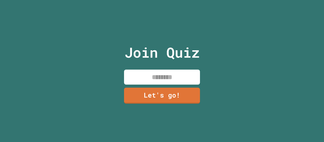
click at [185, 73] on input at bounding box center [162, 76] width 76 height 15
type input "*****"
click at [190, 92] on link "Let's go!" at bounding box center [162, 95] width 76 height 16
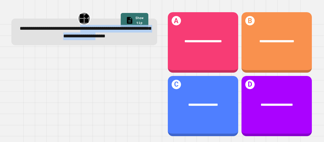
drag, startPoint x: 118, startPoint y: 36, endPoint x: 124, endPoint y: 43, distance: 8.4
click at [129, 42] on div "**********" at bounding box center [84, 31] width 146 height 27
click at [125, 43] on div "**********" at bounding box center [84, 31] width 146 height 27
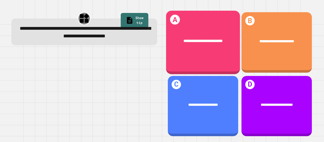
click at [220, 49] on div "**********" at bounding box center [203, 42] width 74 height 63
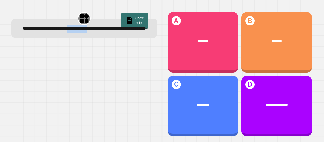
drag, startPoint x: 89, startPoint y: 23, endPoint x: 112, endPoint y: 32, distance: 24.0
click at [117, 31] on div "**********" at bounding box center [84, 27] width 146 height 19
click at [117, 33] on div "**********" at bounding box center [84, 29] width 133 height 8
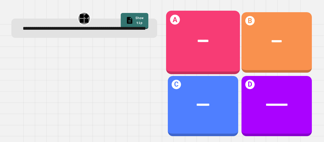
click at [210, 38] on div "********" at bounding box center [203, 41] width 59 height 6
click at [207, 43] on div "**********" at bounding box center [203, 41] width 74 height 21
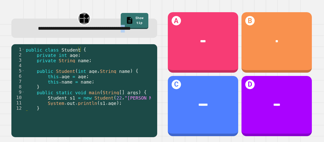
drag, startPoint x: 62, startPoint y: 35, endPoint x: 82, endPoint y: 36, distance: 19.3
click at [82, 33] on div "**********" at bounding box center [84, 29] width 133 height 8
click at [107, 32] on div "**********" at bounding box center [84, 29] width 133 height 8
drag, startPoint x: 251, startPoint y: 53, endPoint x: 210, endPoint y: 138, distance: 93.8
click at [210, 138] on div "**********" at bounding box center [162, 74] width 311 height 135
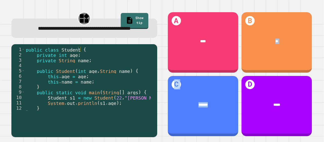
click at [216, 133] on div "A **** B ** C ******* D *****" at bounding box center [240, 74] width 156 height 135
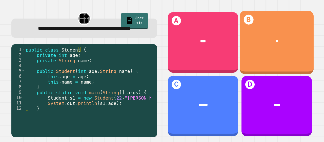
click at [267, 43] on div "**" at bounding box center [277, 41] width 74 height 21
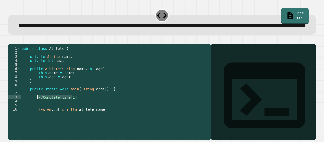
drag, startPoint x: 73, startPoint y: 113, endPoint x: 37, endPoint y: 113, distance: 36.5
click at [37, 113] on div "public class Athlete { private String name ; private int age ; public Athlete (…" at bounding box center [113, 82] width 184 height 73
type textarea "**********"
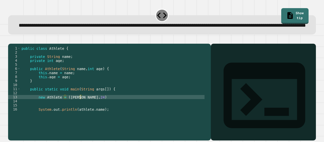
scroll to position [0, 4]
click at [88, 113] on div "public class Athlete { private String name ; private int age ; public Athlete (…" at bounding box center [113, 82] width 184 height 73
type textarea "**********"
click at [15, 44] on icon "button" at bounding box center [14, 43] width 3 height 4
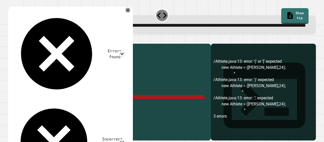
drag, startPoint x: 88, startPoint y: 113, endPoint x: 37, endPoint y: 112, distance: 50.4
click at [37, 112] on div "public class Athlete { private String name ; private int age ; public Athlete (…" at bounding box center [113, 82] width 184 height 73
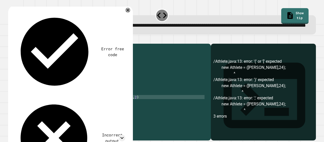
scroll to position [0, 6]
click at [117, 112] on div "public class Athlete { private String name ; private int age ; public Athlete (…" at bounding box center [113, 82] width 184 height 73
click at [11, 40] on icon "button" at bounding box center [11, 40] width 0 height 0
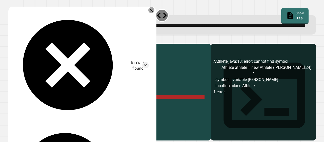
click at [148, 13] on icon at bounding box center [151, 10] width 6 height 6
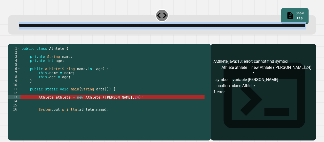
drag, startPoint x: 232, startPoint y: 38, endPoint x: 15, endPoint y: 25, distance: 217.5
click at [15, 25] on div "**********" at bounding box center [162, 24] width 308 height 19
copy span "**********"
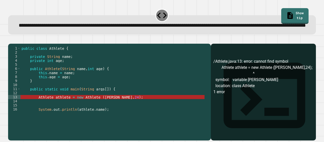
click at [39, 112] on div "public class Athlete { private String name ; private int age ; public Athlete (…" at bounding box center [113, 82] width 184 height 73
click at [37, 112] on div "public class Athlete { private String name ; private int age ; public Athlete (…" at bounding box center [113, 82] width 184 height 73
type textarea "**********"
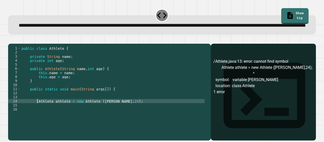
click at [11, 40] on icon "button" at bounding box center [11, 40] width 0 height 0
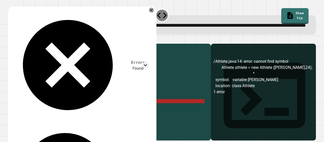
click at [120, 117] on div "public class Athlete { private String name ; private int age ; public Athlete (…" at bounding box center [113, 82] width 184 height 73
click at [150, 12] on icon at bounding box center [151, 10] width 3 height 3
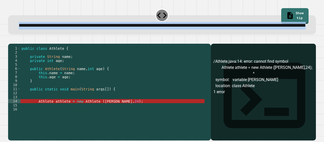
drag, startPoint x: 236, startPoint y: 30, endPoint x: 15, endPoint y: 22, distance: 221.3
click at [15, 22] on div "**********" at bounding box center [162, 26] width 295 height 8
copy span "**********"
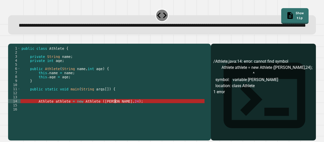
click at [117, 116] on div "public class Athlete { private String name ; private int age ; public Athlete (…" at bounding box center [113, 82] width 184 height 73
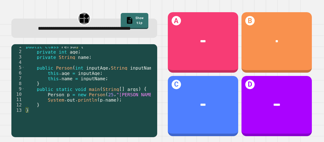
scroll to position [5, 0]
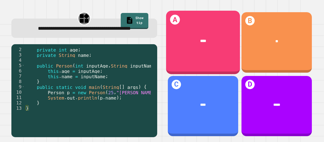
click at [219, 38] on div "****" at bounding box center [203, 41] width 59 height 6
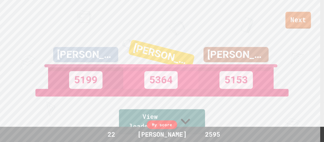
click at [295, 18] on link "Next" at bounding box center [299, 20] width 26 height 17
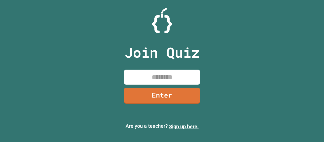
click at [177, 80] on input at bounding box center [162, 76] width 76 height 15
